Goal: Task Accomplishment & Management: Use online tool/utility

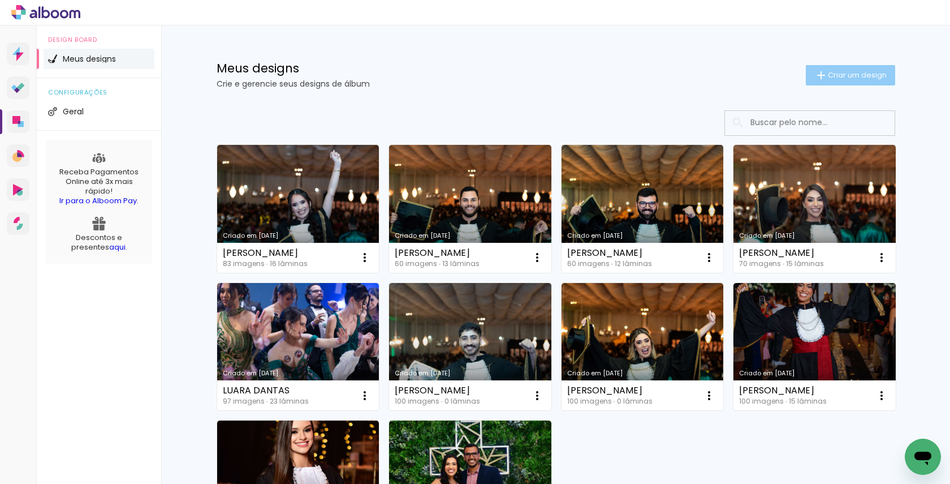
click at [836, 71] on span "Criar um design" at bounding box center [857, 74] width 59 height 7
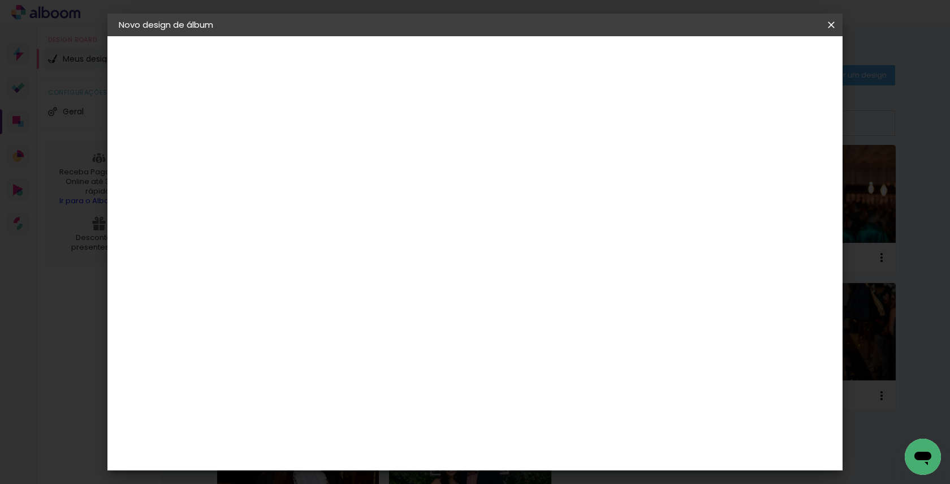
click at [304, 143] on input at bounding box center [304, 152] width 0 height 18
type input "X3Pro"
type paper-input "X3Pro"
click at [304, 156] on input "X3Pro" at bounding box center [304, 152] width 0 height 18
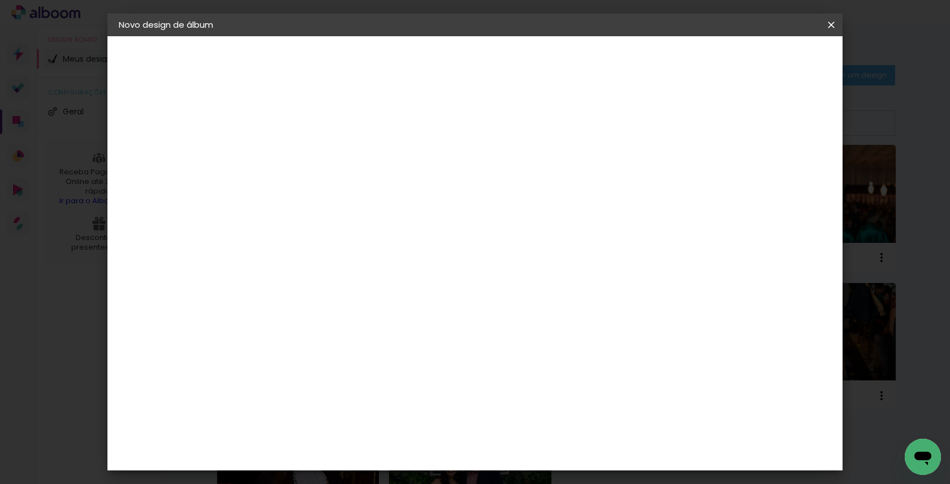
click at [304, 156] on input "X3Pro" at bounding box center [304, 152] width 0 height 18
paste input "[PERSON_NAME]"
type input "[PERSON_NAME]"
type paper-input "[PERSON_NAME]"
click at [0, 0] on slot "Avançar" at bounding box center [0, 0] width 0 height 0
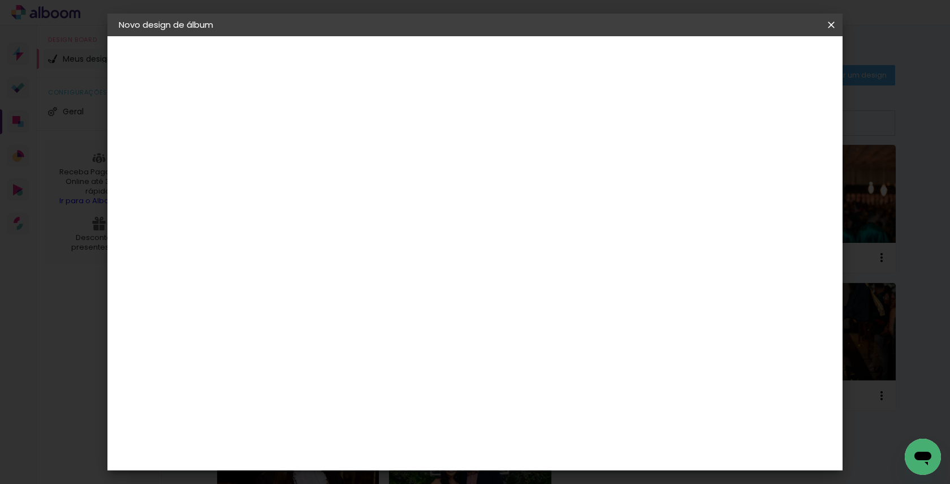
click at [0, 0] on slot "Tamanho Livre" at bounding box center [0, 0] width 0 height 0
click at [515, 67] on paper-button "Avançar" at bounding box center [487, 59] width 55 height 19
drag, startPoint x: 282, startPoint y: 317, endPoint x: 257, endPoint y: 317, distance: 25.5
click at [257, 317] on input "30" at bounding box center [267, 321] width 29 height 17
type input "25"
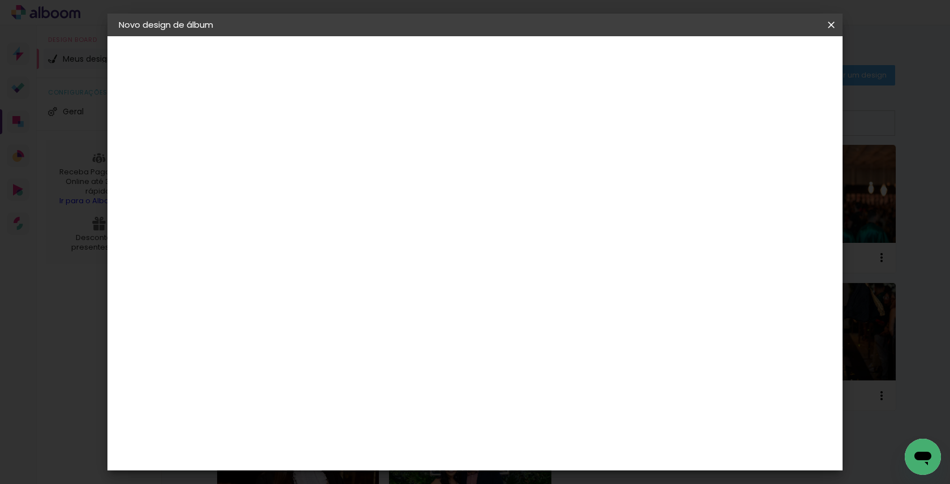
type paper-input "25"
click at [761, 59] on span "Iniciar design" at bounding box center [734, 60] width 51 height 8
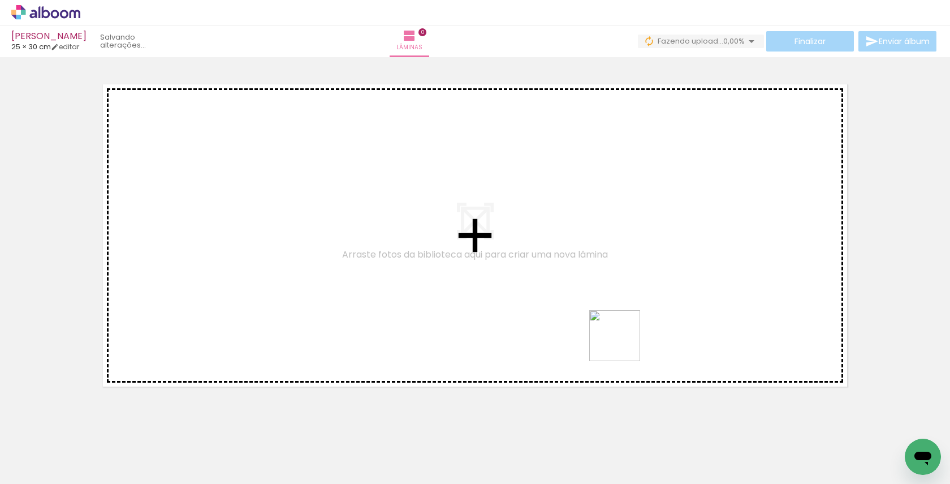
drag, startPoint x: 623, startPoint y: 451, endPoint x: 623, endPoint y: 309, distance: 142.0
click at [623, 308] on quentale-workspace at bounding box center [475, 242] width 950 height 484
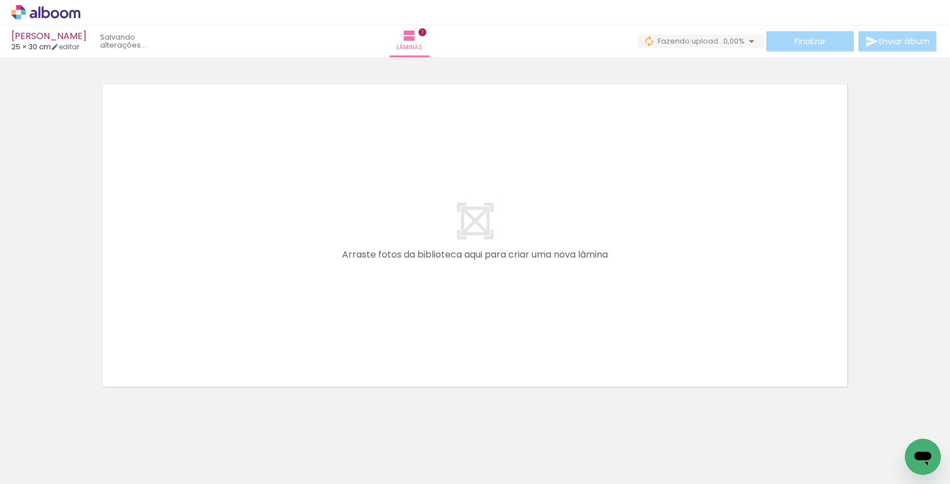
scroll to position [12, 0]
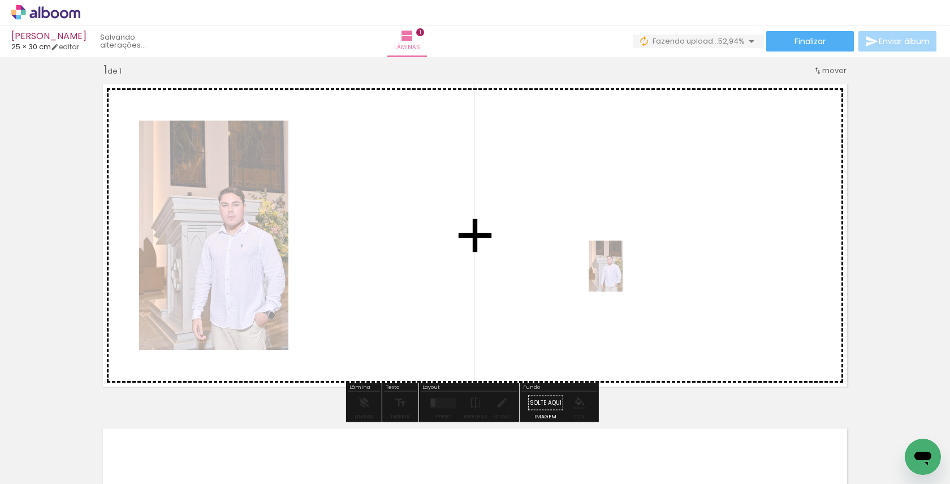
drag, startPoint x: 626, startPoint y: 453, endPoint x: 622, endPoint y: 274, distance: 178.8
click at [622, 274] on quentale-workspace at bounding box center [475, 242] width 950 height 484
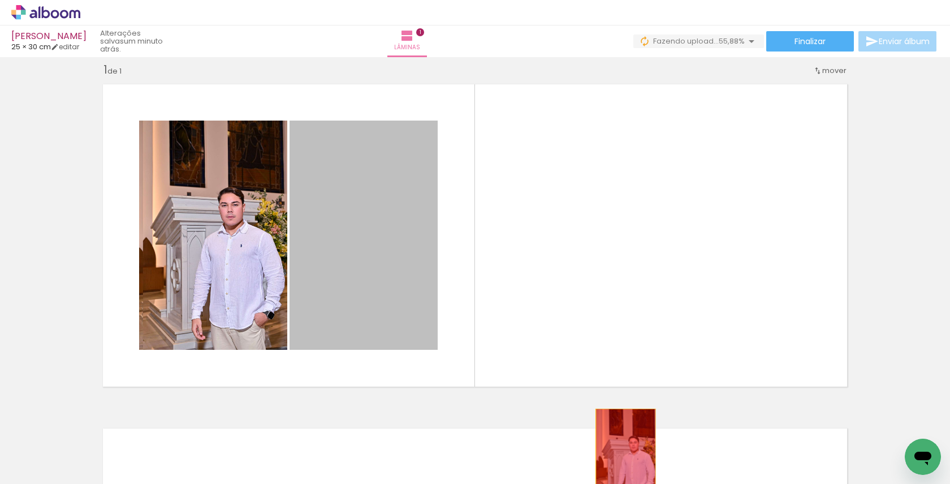
drag, startPoint x: 400, startPoint y: 274, endPoint x: 620, endPoint y: 454, distance: 284.5
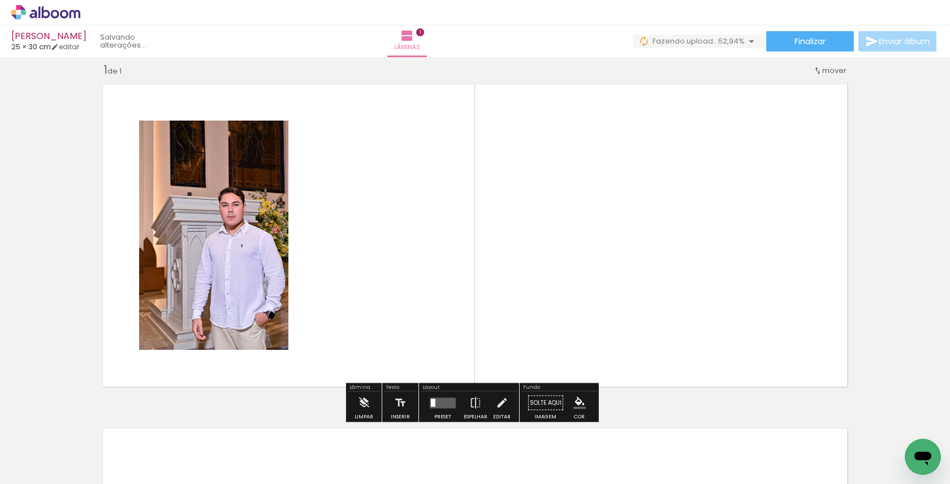
click at [41, 450] on input "Todas as fotos" at bounding box center [31, 450] width 43 height 10
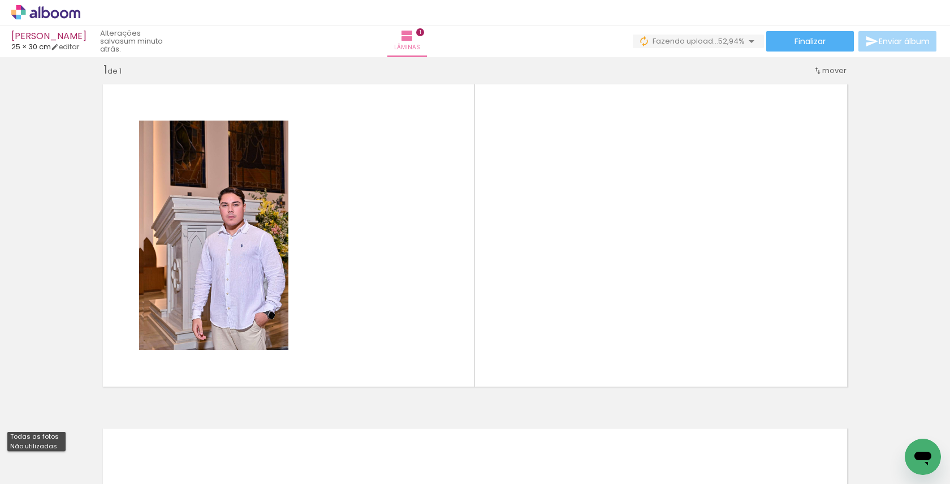
click at [0, 0] on slot "Não utilizadas" at bounding box center [0, 0] width 0 height 0
type input "Não utilizadas"
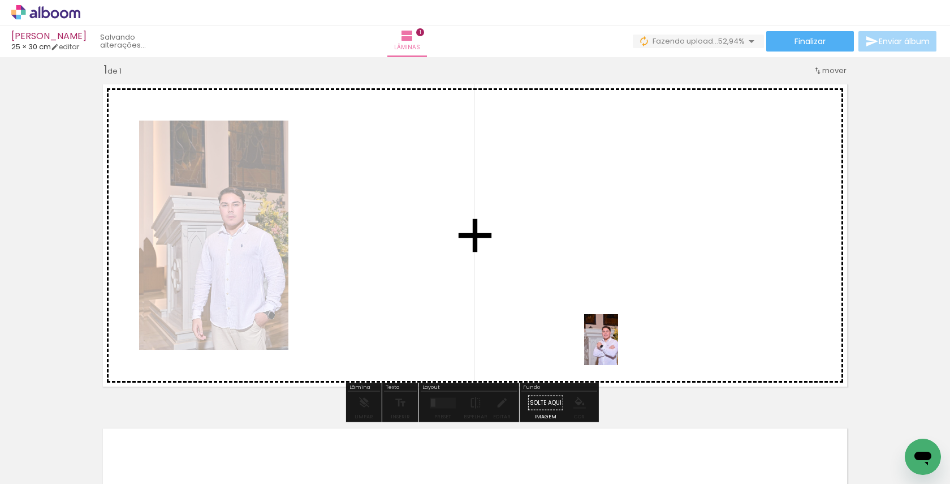
drag, startPoint x: 632, startPoint y: 454, endPoint x: 618, endPoint y: 347, distance: 107.3
click at [618, 347] on quentale-workspace at bounding box center [475, 242] width 950 height 484
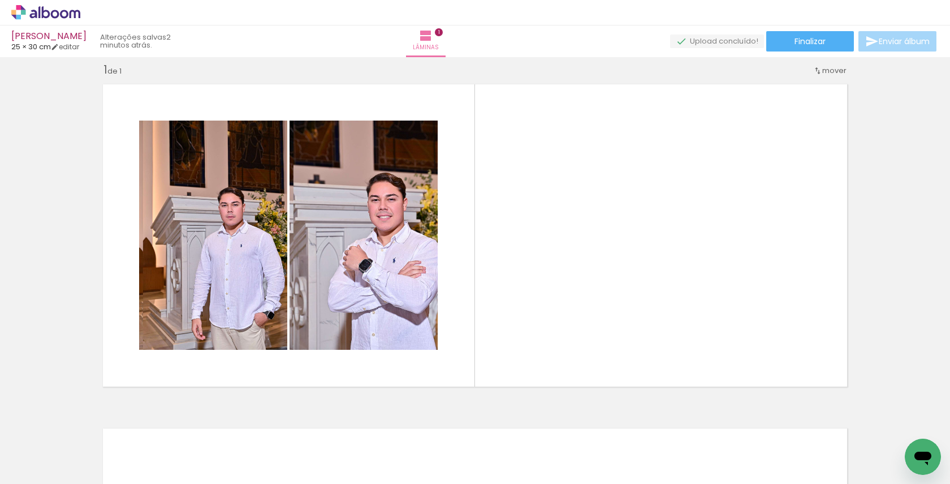
scroll to position [0, 340]
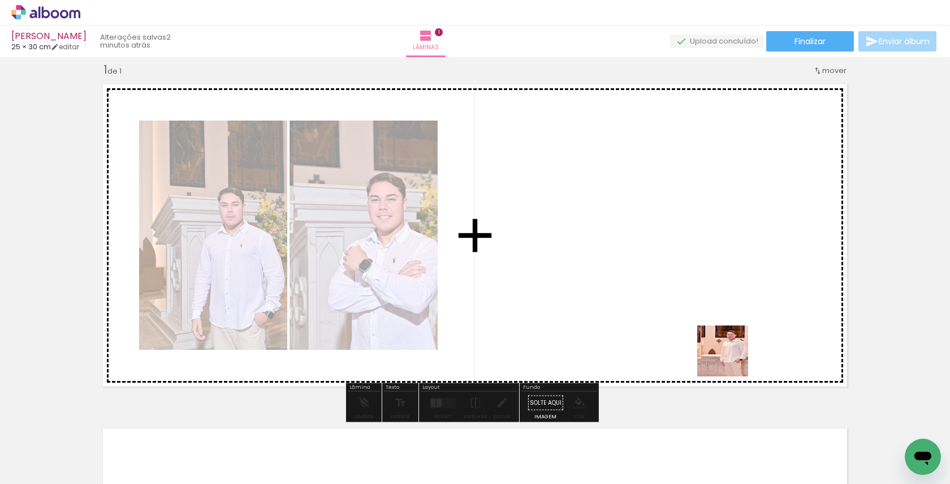
drag, startPoint x: 731, startPoint y: 445, endPoint x: 726, endPoint y: 300, distance: 144.3
click at [726, 300] on quentale-workspace at bounding box center [475, 242] width 950 height 484
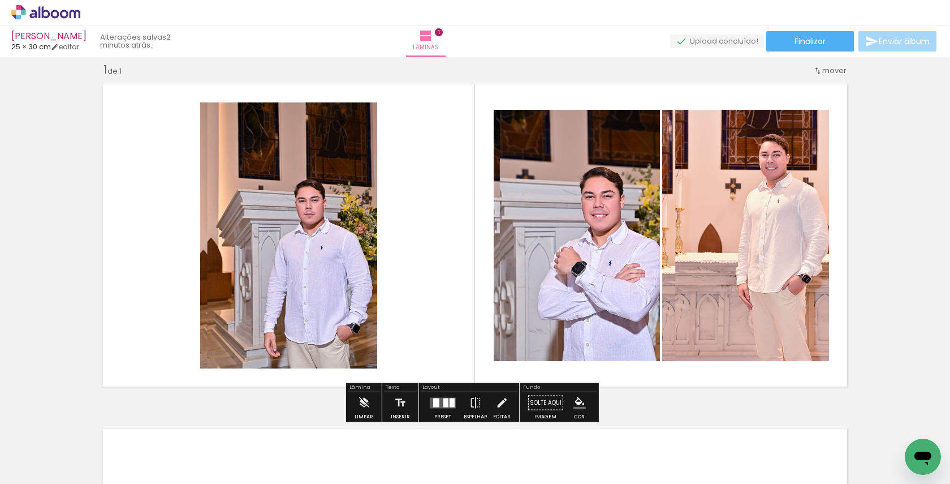
drag, startPoint x: 668, startPoint y: 435, endPoint x: 668, endPoint y: 256, distance: 179.3
click at [668, 256] on quentale-workspace at bounding box center [475, 242] width 950 height 484
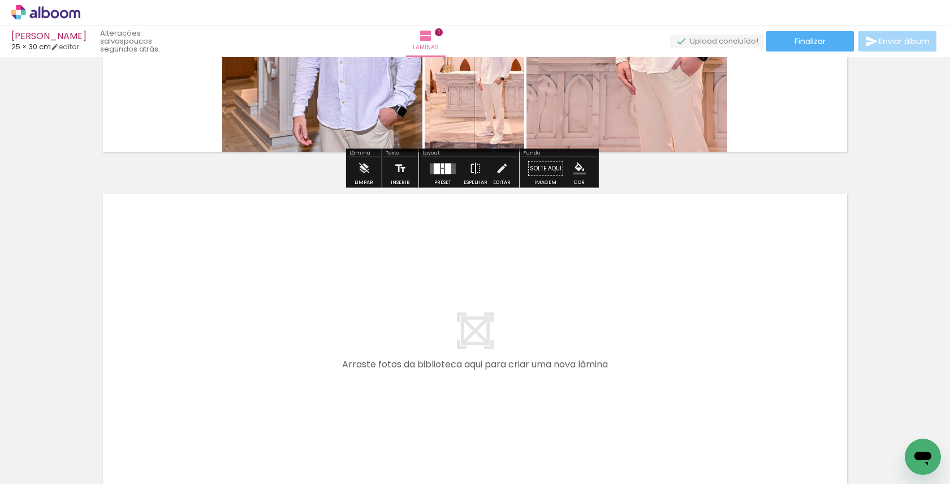
scroll to position [253, 0]
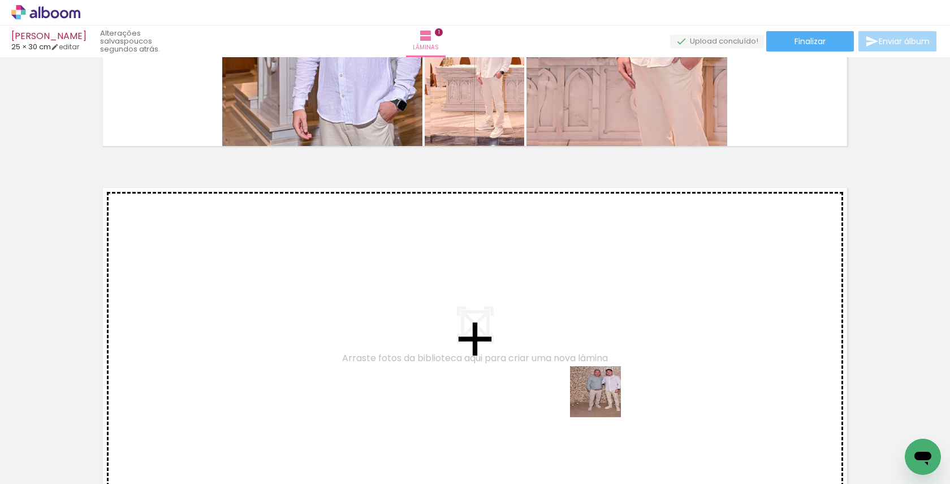
drag, startPoint x: 604, startPoint y: 444, endPoint x: 604, endPoint y: 376, distance: 68.4
click at [604, 376] on quentale-workspace at bounding box center [475, 242] width 950 height 484
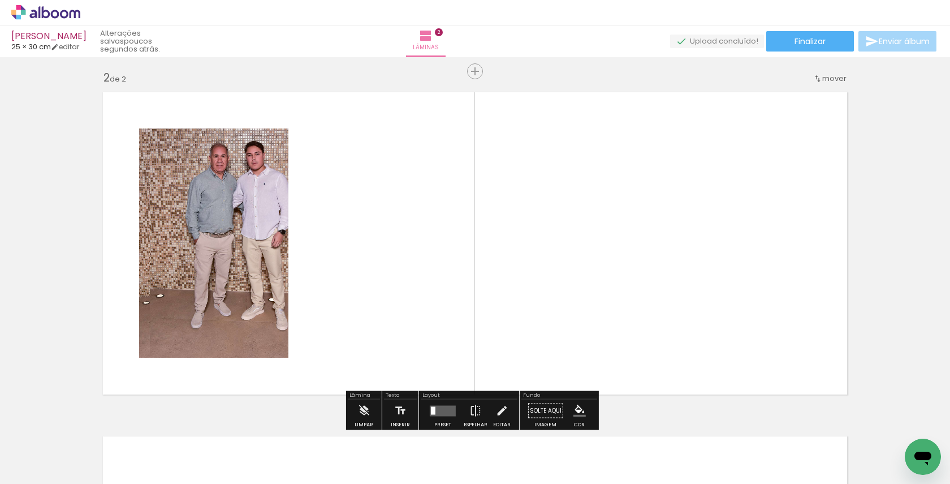
scroll to position [356, 0]
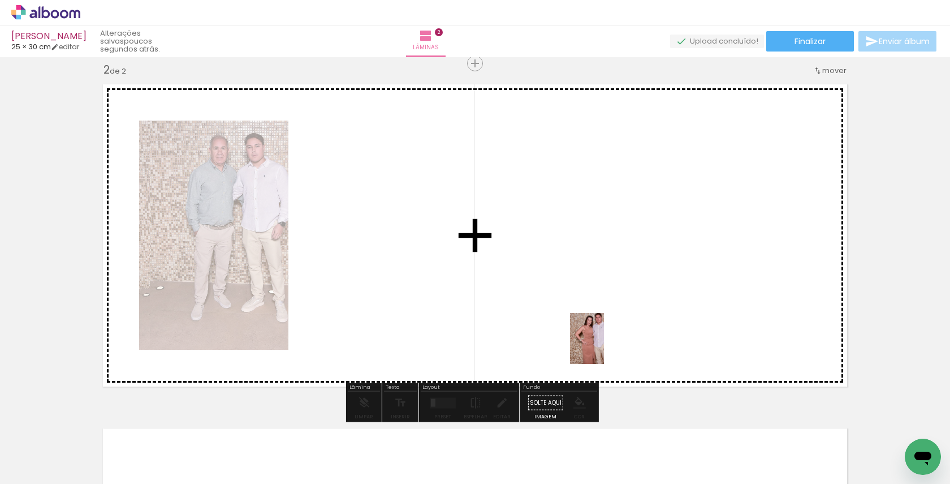
drag, startPoint x: 604, startPoint y: 452, endPoint x: 603, endPoint y: 347, distance: 104.6
click at [604, 347] on quentale-workspace at bounding box center [475, 242] width 950 height 484
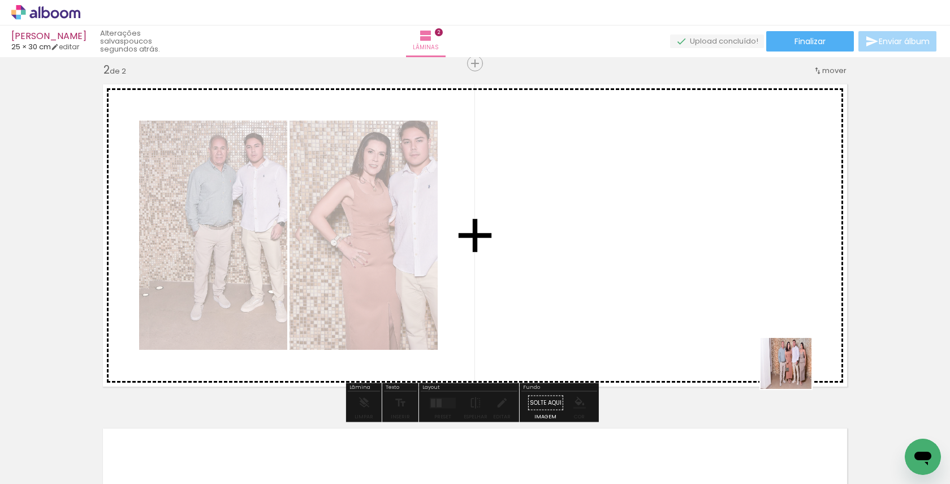
drag, startPoint x: 804, startPoint y: 441, endPoint x: 786, endPoint y: 334, distance: 109.0
click at [786, 334] on quentale-workspace at bounding box center [475, 242] width 950 height 484
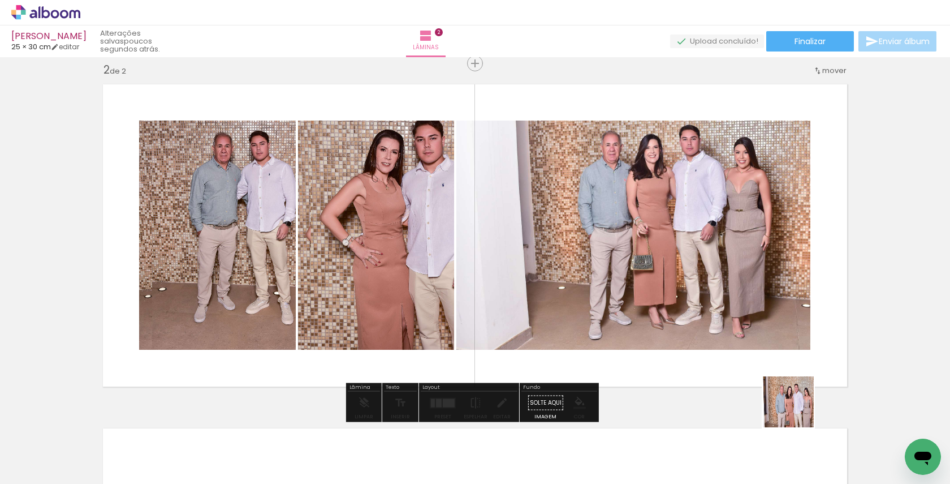
drag, startPoint x: 797, startPoint y: 439, endPoint x: 816, endPoint y: 398, distance: 44.8
click at [790, 334] on quentale-workspace at bounding box center [475, 242] width 950 height 484
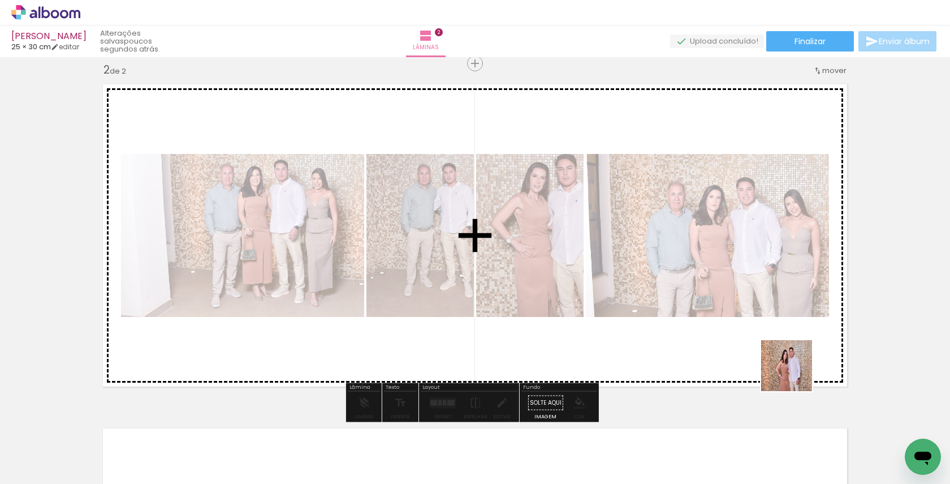
drag, startPoint x: 798, startPoint y: 434, endPoint x: 791, endPoint y: 346, distance: 89.1
click at [791, 340] on quentale-workspace at bounding box center [475, 242] width 950 height 484
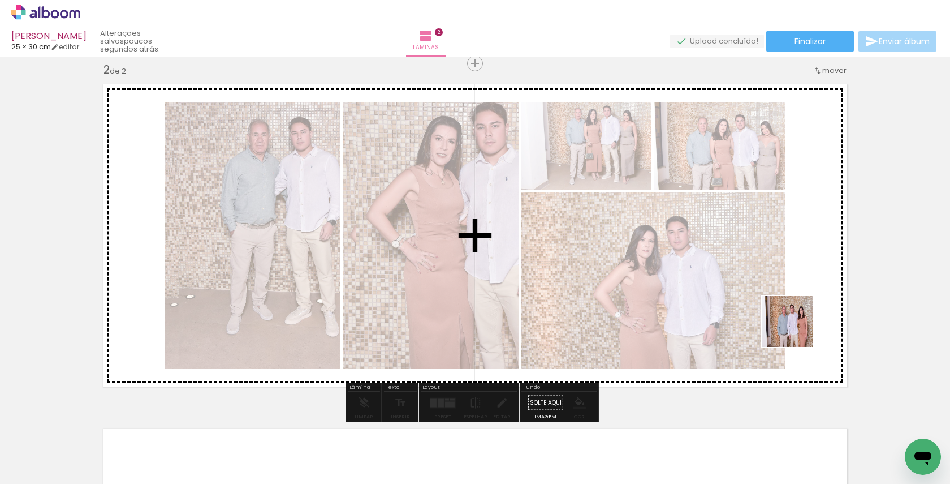
drag, startPoint x: 797, startPoint y: 446, endPoint x: 796, endPoint y: 329, distance: 116.5
click at [796, 329] on quentale-workspace at bounding box center [475, 242] width 950 height 484
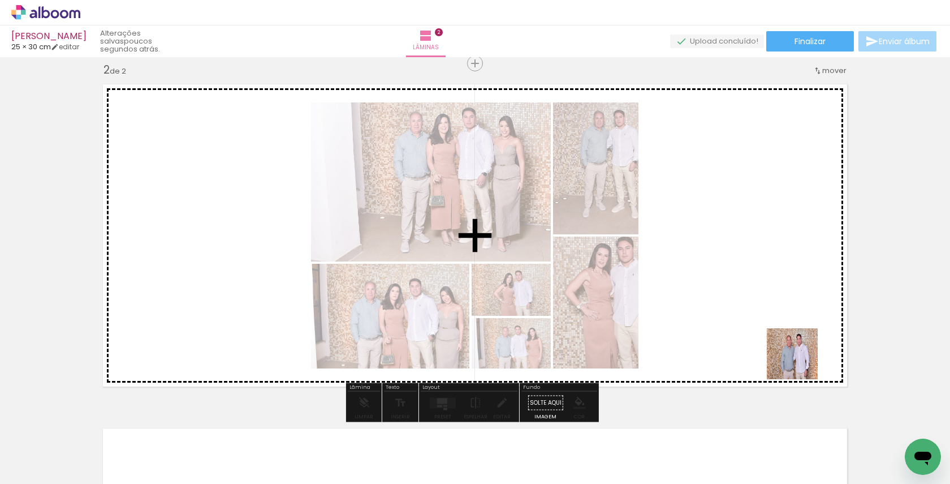
drag, startPoint x: 801, startPoint y: 446, endPoint x: 800, endPoint y: 348, distance: 97.3
click at [800, 348] on quentale-workspace at bounding box center [475, 242] width 950 height 484
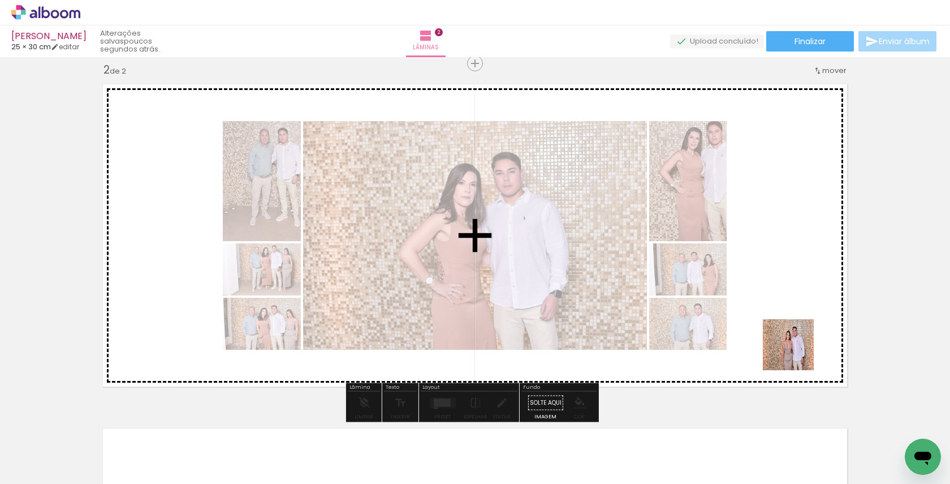
drag, startPoint x: 797, startPoint y: 447, endPoint x: 797, endPoint y: 341, distance: 105.8
click at [797, 341] on quentale-workspace at bounding box center [475, 242] width 950 height 484
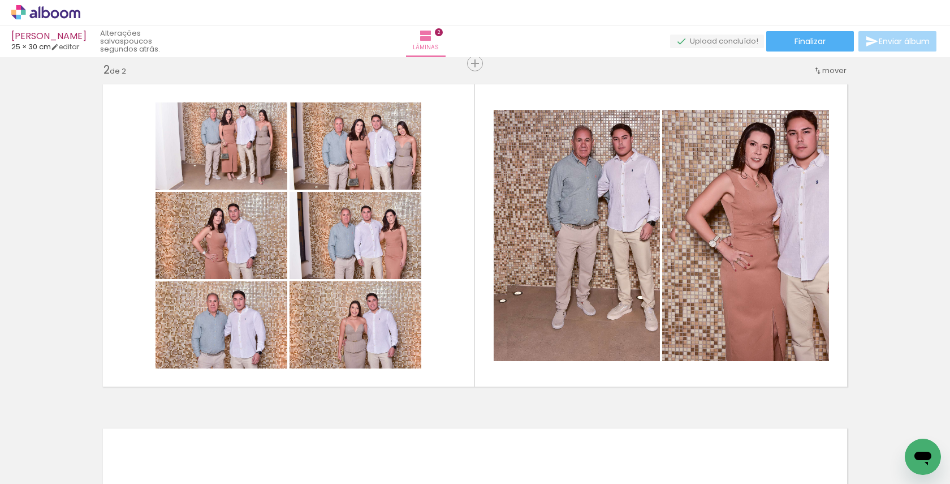
click at [652, 393] on div "Inserir lâmina 1 de 2 Inserir lâmina 2 de 2" at bounding box center [475, 221] width 950 height 1032
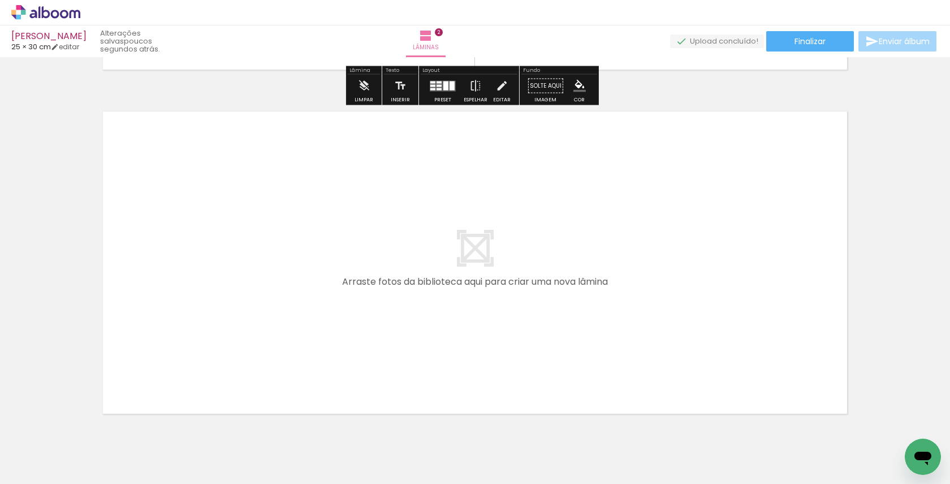
scroll to position [675, 0]
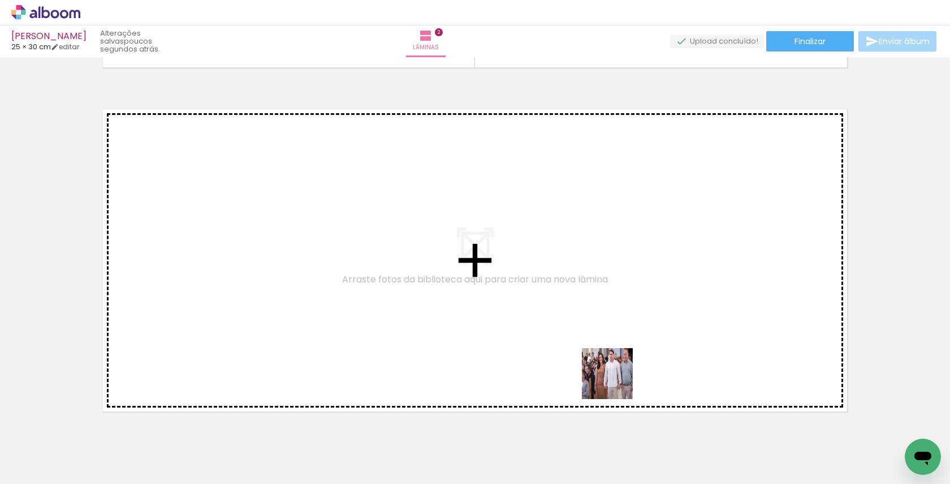
drag, startPoint x: 617, startPoint y: 443, endPoint x: 613, endPoint y: 361, distance: 81.5
click at [613, 361] on quentale-workspace at bounding box center [475, 242] width 950 height 484
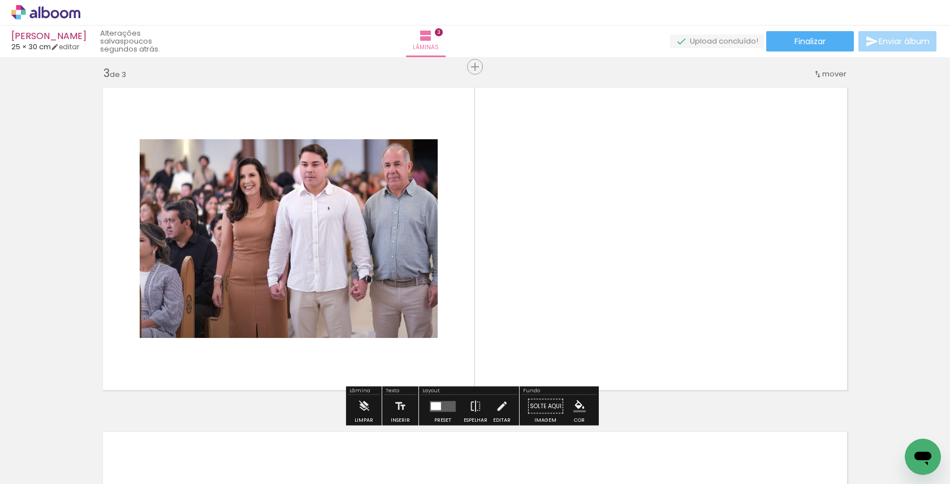
scroll to position [700, 0]
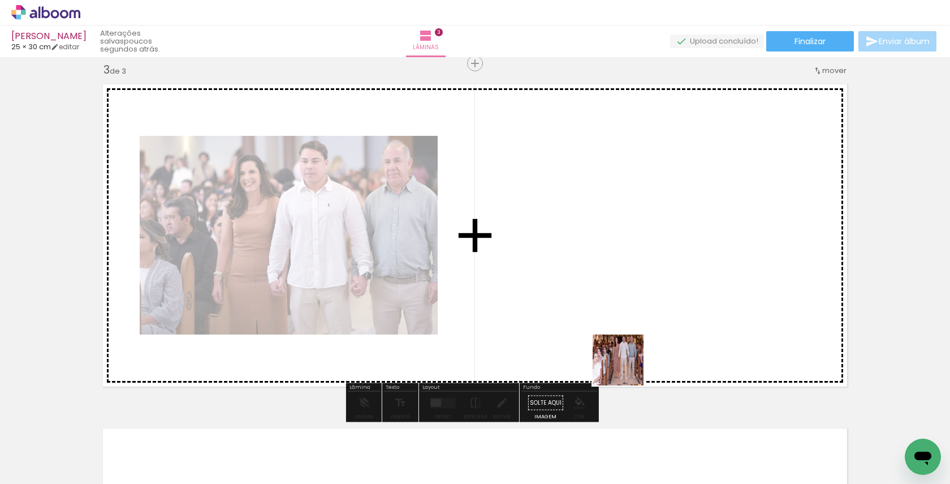
drag, startPoint x: 627, startPoint y: 450, endPoint x: 627, endPoint y: 337, distance: 113.1
click at [627, 337] on quentale-workspace at bounding box center [475, 242] width 950 height 484
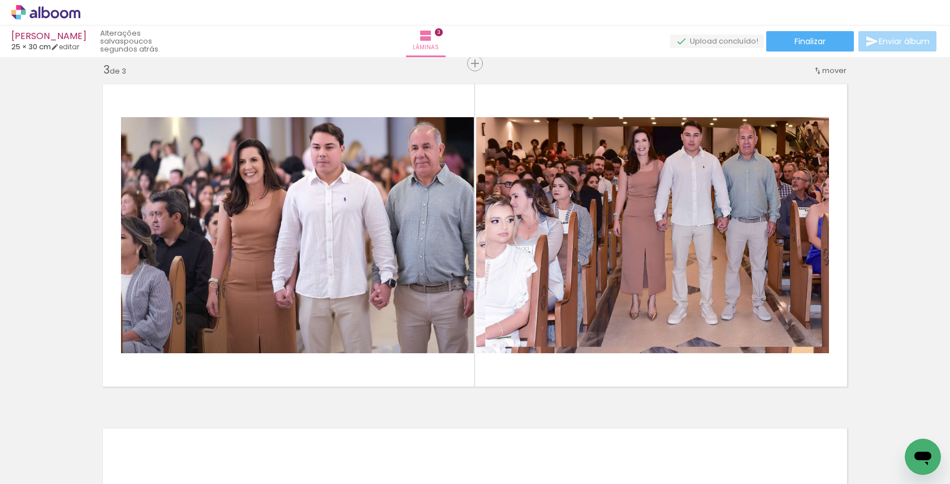
scroll to position [0, 413]
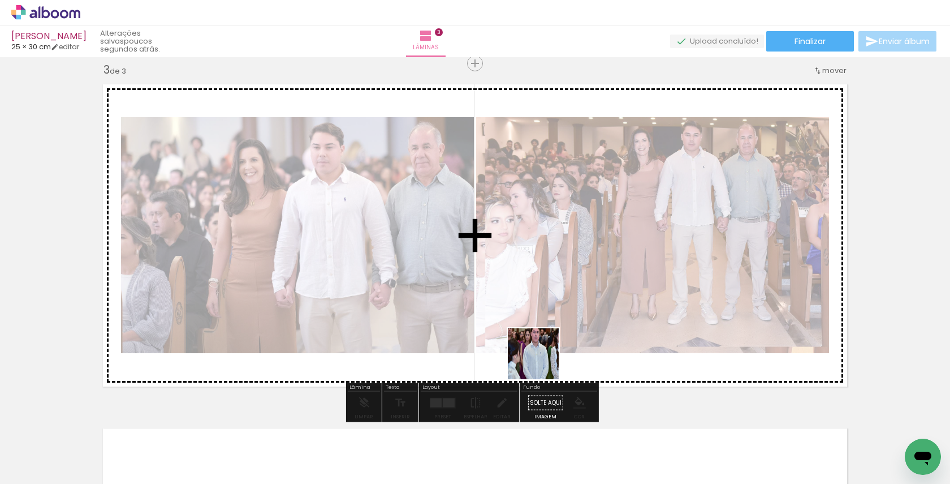
drag, startPoint x: 537, startPoint y: 445, endPoint x: 541, endPoint y: 330, distance: 115.5
click at [542, 330] on quentale-workspace at bounding box center [475, 242] width 950 height 484
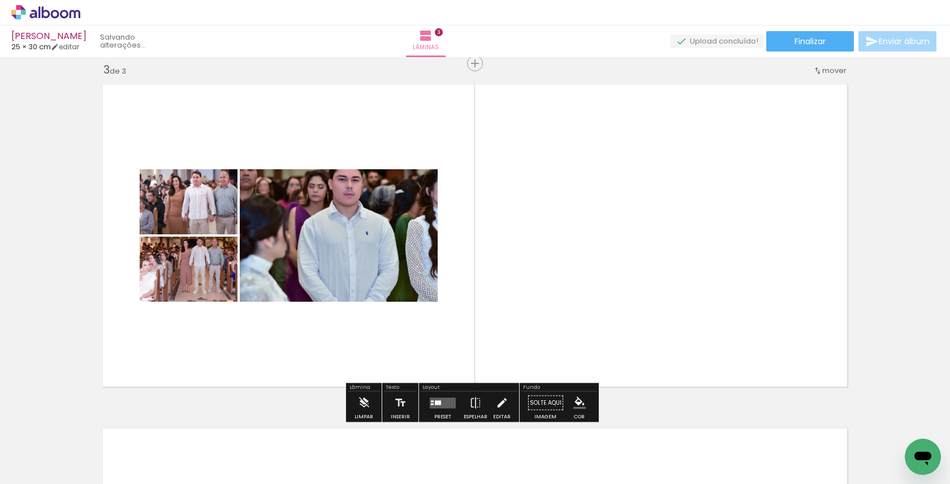
scroll to position [0, 350]
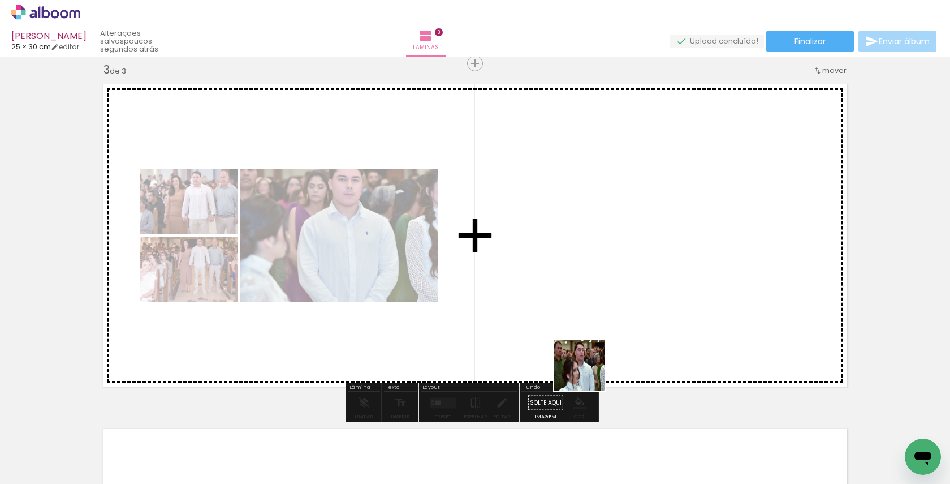
drag, startPoint x: 588, startPoint y: 453, endPoint x: 588, endPoint y: 290, distance: 162.9
click at [588, 290] on quentale-workspace at bounding box center [475, 242] width 950 height 484
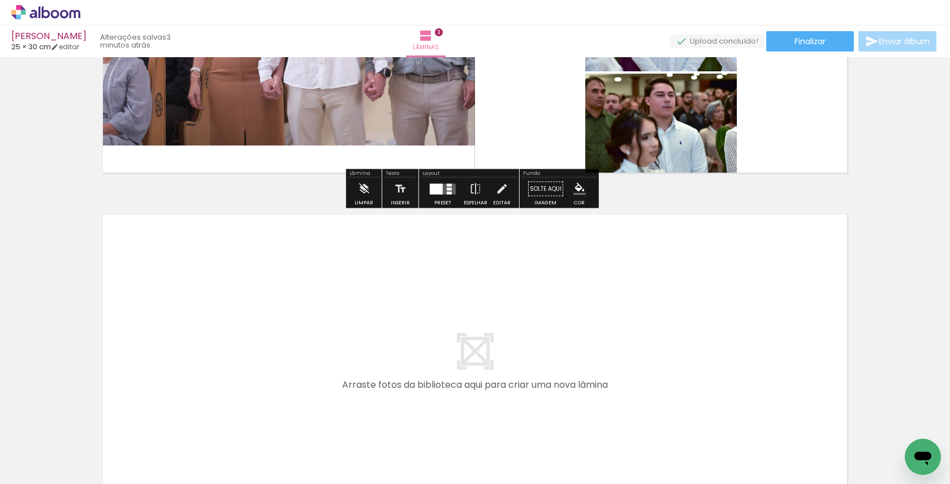
scroll to position [1038, 0]
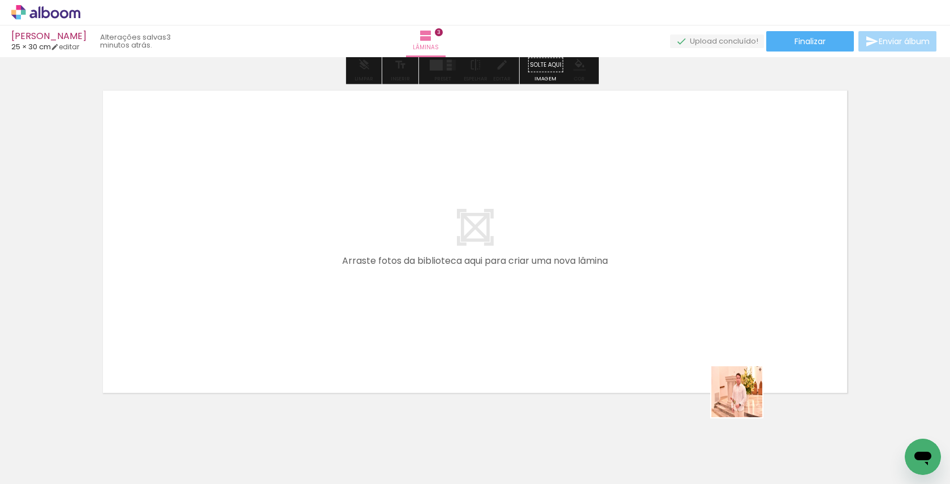
drag, startPoint x: 749, startPoint y: 452, endPoint x: 734, endPoint y: 324, distance: 128.7
click at [734, 324] on quentale-workspace at bounding box center [475, 242] width 950 height 484
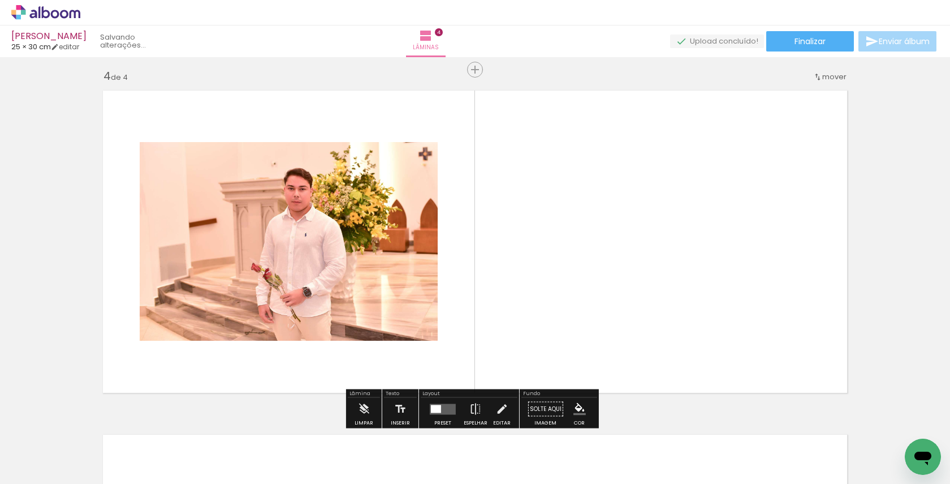
scroll to position [1044, 0]
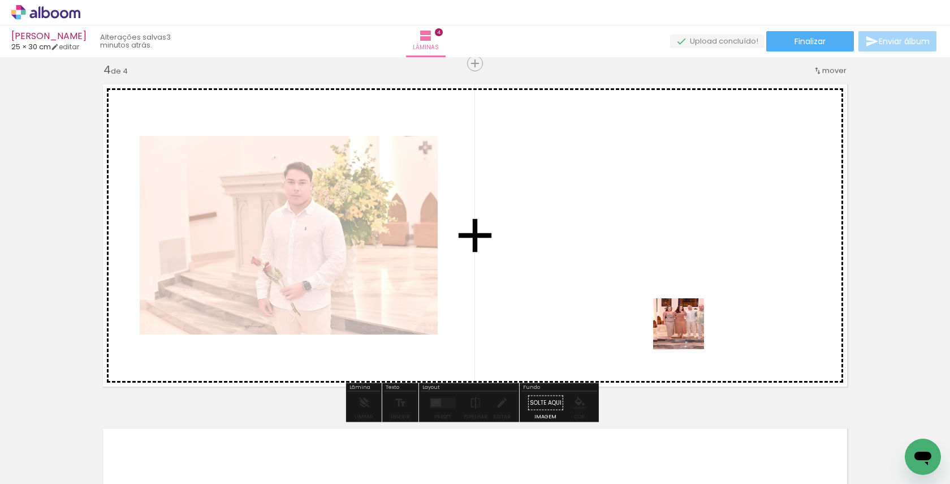
drag, startPoint x: 687, startPoint y: 451, endPoint x: 687, endPoint y: 294, distance: 157.2
click at [687, 294] on quentale-workspace at bounding box center [475, 242] width 950 height 484
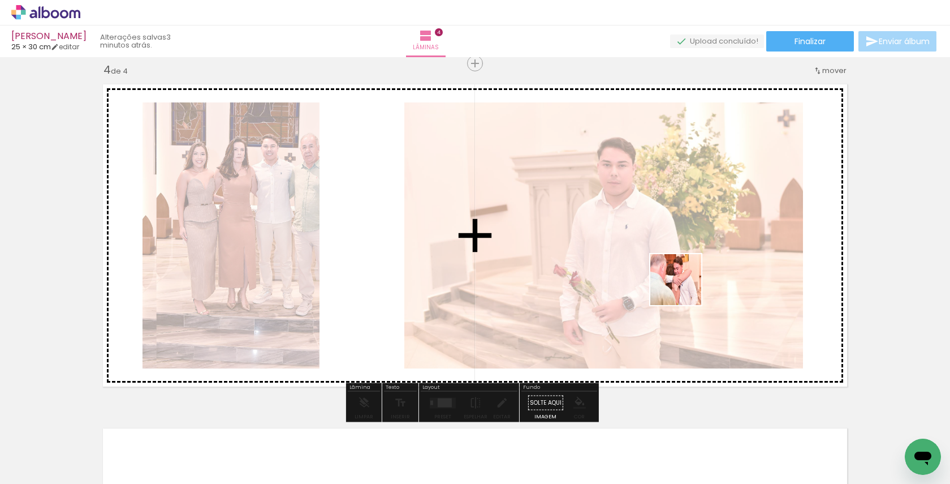
drag, startPoint x: 684, startPoint y: 456, endPoint x: 684, endPoint y: 282, distance: 173.6
click at [684, 282] on quentale-workspace at bounding box center [475, 242] width 950 height 484
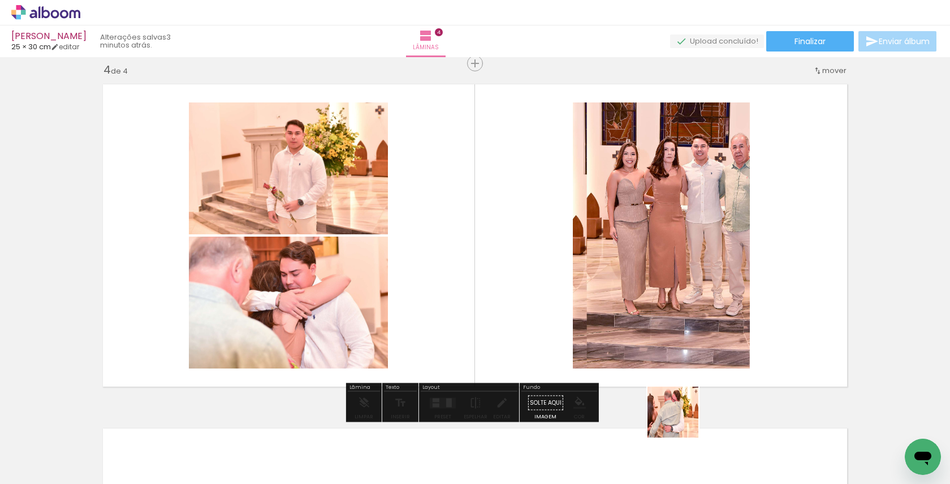
drag, startPoint x: 682, startPoint y: 439, endPoint x: 682, endPoint y: 281, distance: 158.4
click at [682, 281] on quentale-workspace at bounding box center [475, 242] width 950 height 484
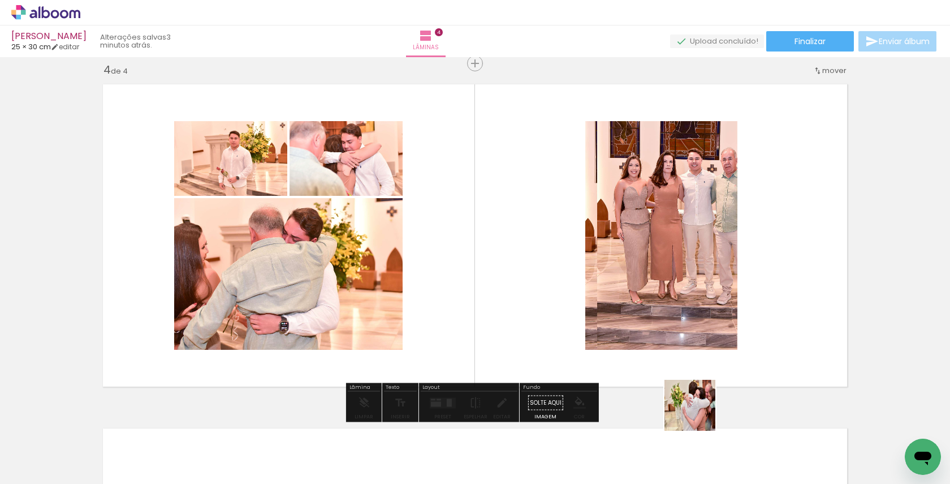
drag, startPoint x: 698, startPoint y: 428, endPoint x: 698, endPoint y: 282, distance: 145.9
click at [698, 282] on quentale-workspace at bounding box center [475, 242] width 950 height 484
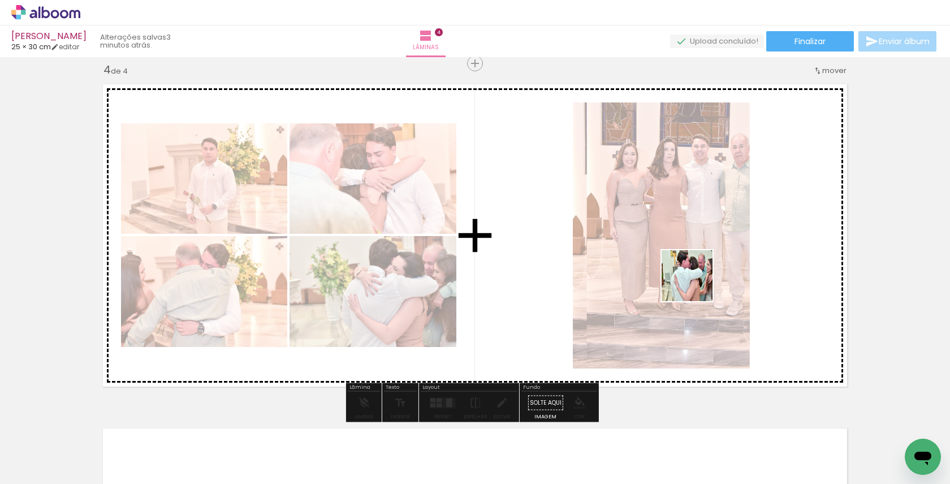
drag, startPoint x: 696, startPoint y: 442, endPoint x: 696, endPoint y: 279, distance: 162.9
click at [696, 279] on quentale-workspace at bounding box center [475, 242] width 950 height 484
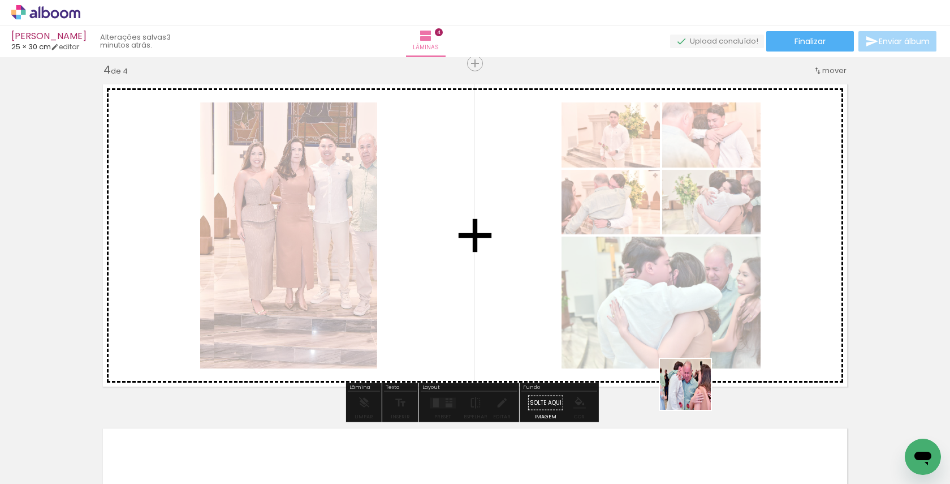
drag, startPoint x: 694, startPoint y: 452, endPoint x: 695, endPoint y: 300, distance: 151.6
click at [695, 300] on quentale-workspace at bounding box center [475, 242] width 950 height 484
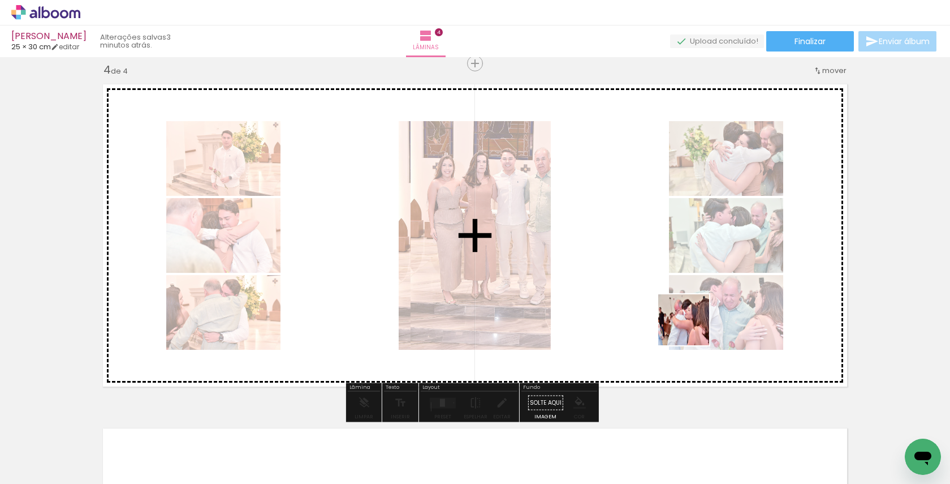
drag, startPoint x: 692, startPoint y: 443, endPoint x: 693, endPoint y: 316, distance: 127.8
click at [693, 316] on quentale-workspace at bounding box center [475, 242] width 950 height 484
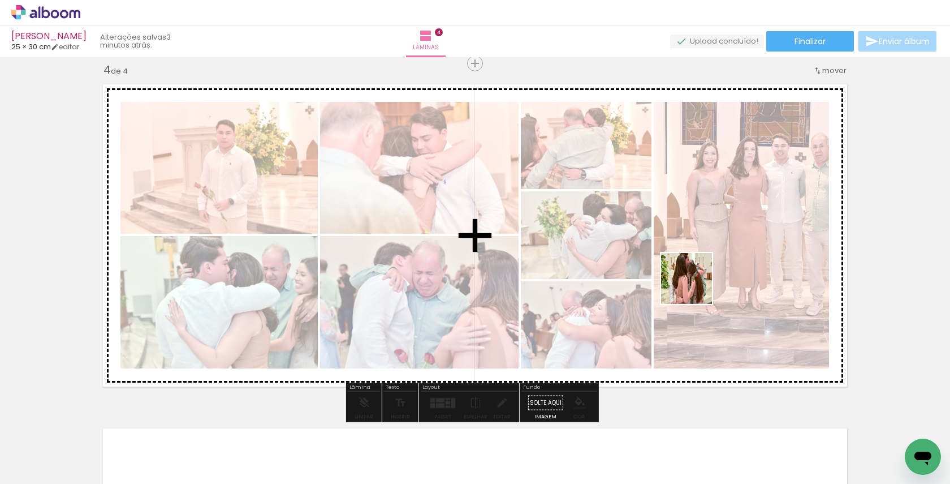
drag, startPoint x: 695, startPoint y: 459, endPoint x: 696, endPoint y: 283, distance: 175.9
click at [696, 283] on quentale-workspace at bounding box center [475, 242] width 950 height 484
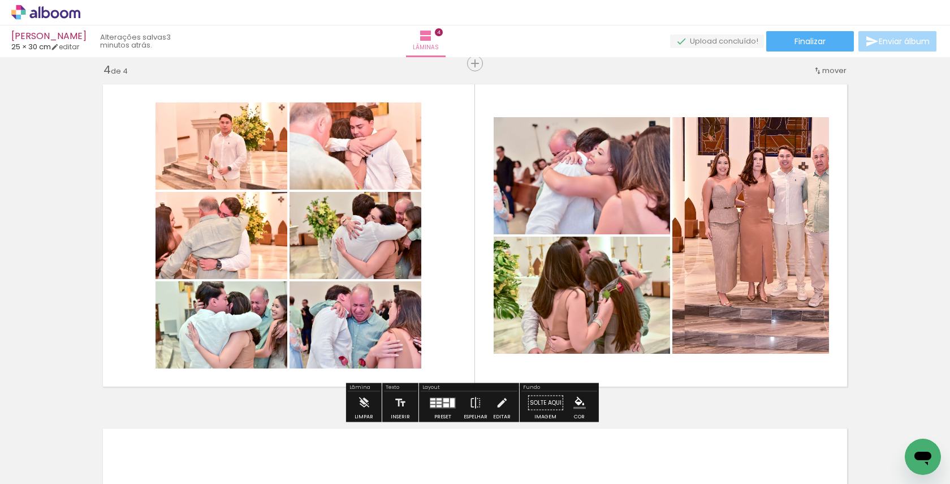
click at [437, 402] on div at bounding box center [439, 402] width 5 height 2
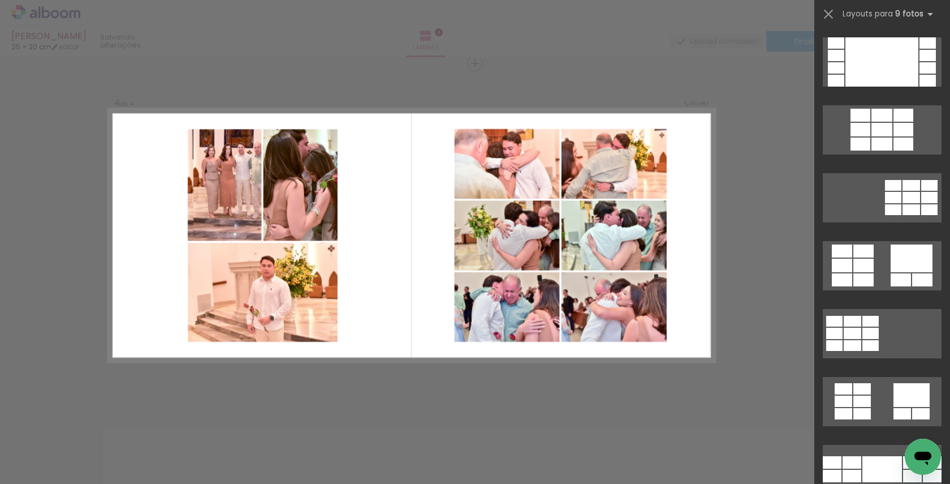
scroll to position [0, 0]
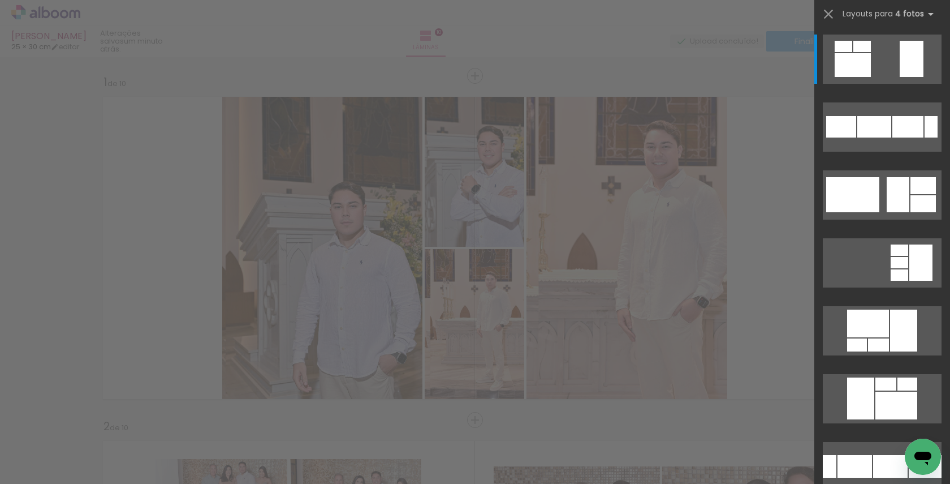
scroll to position [2419, 0]
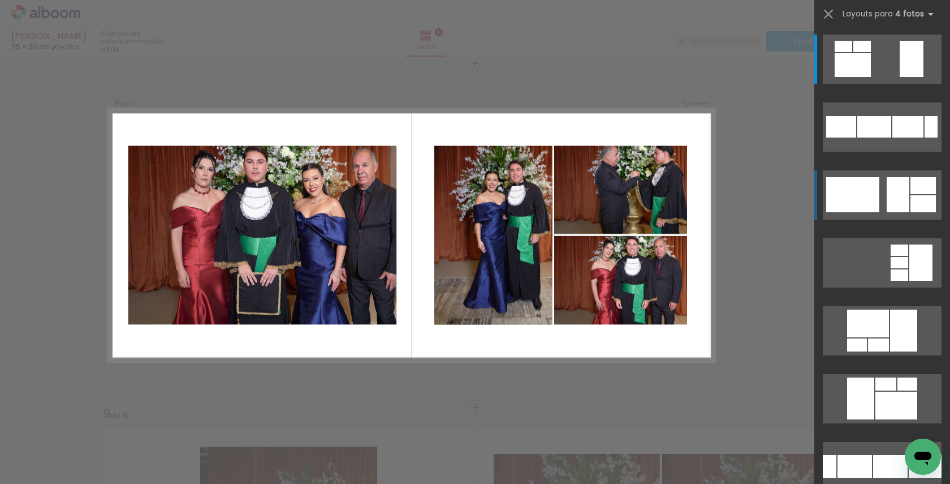
click at [887, 191] on div at bounding box center [898, 194] width 23 height 35
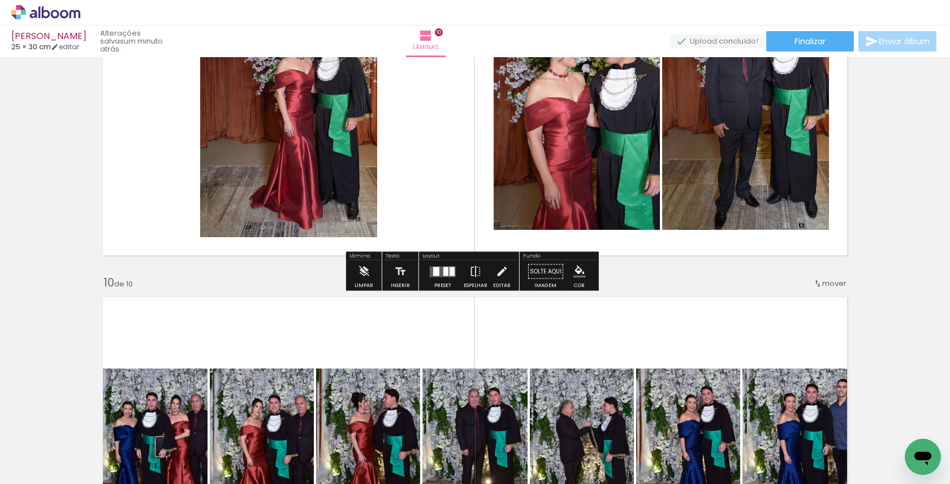
scroll to position [2973, 0]
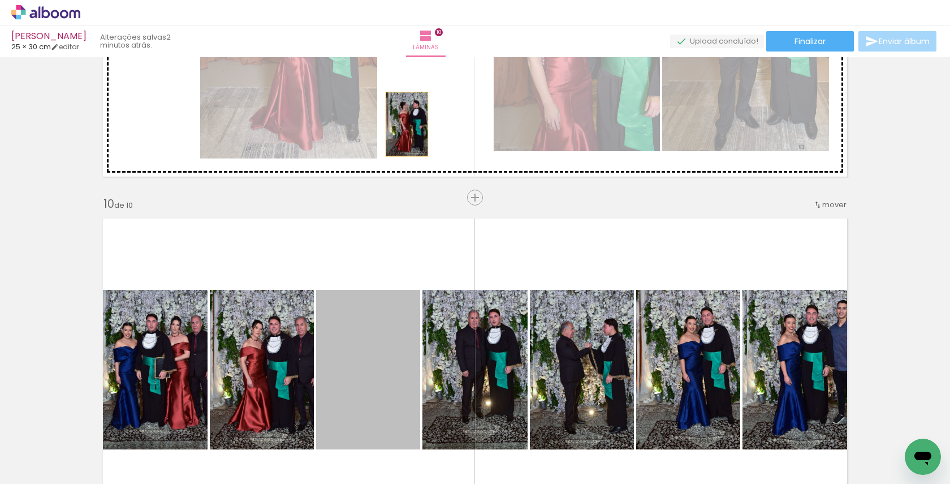
drag, startPoint x: 373, startPoint y: 336, endPoint x: 403, endPoint y: 136, distance: 201.9
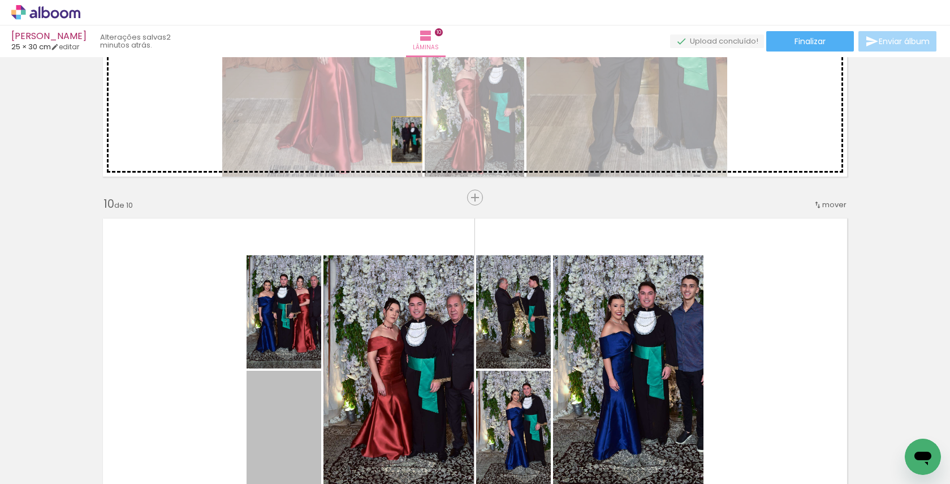
drag, startPoint x: 302, startPoint y: 403, endPoint x: 403, endPoint y: 139, distance: 282.1
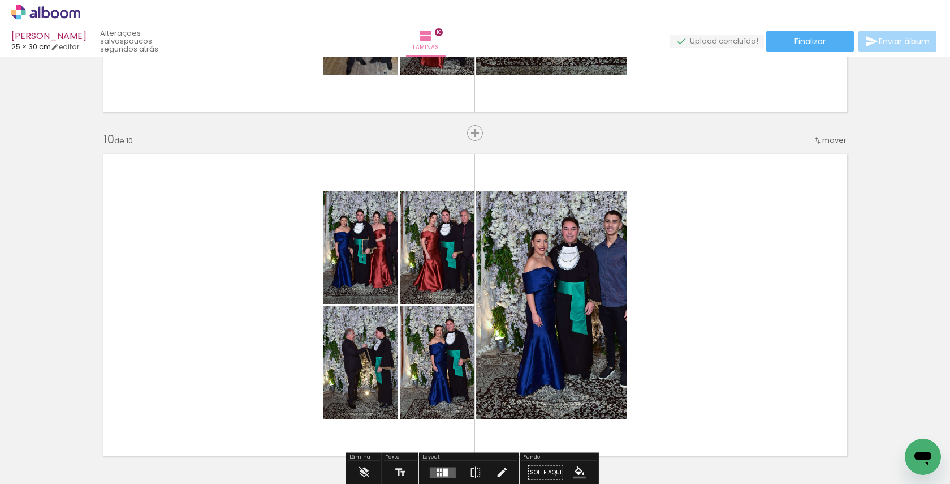
scroll to position [3077, 0]
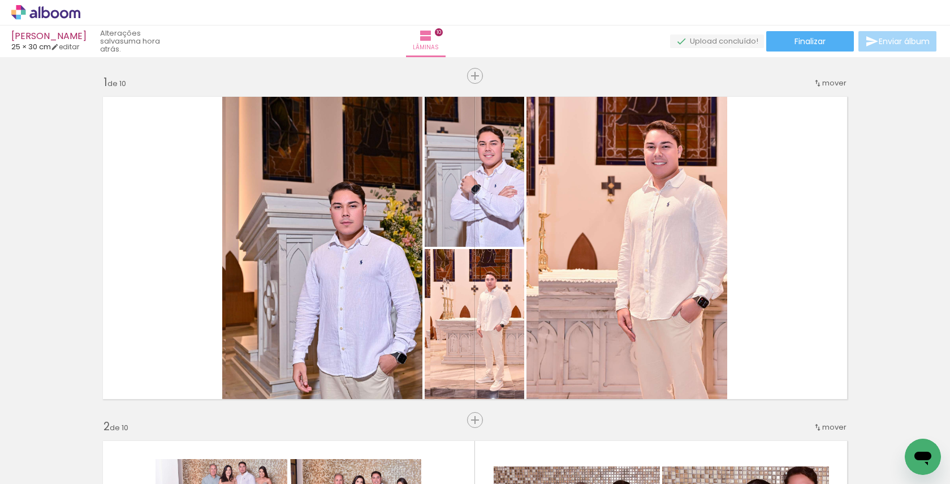
scroll to position [3077, 0]
